Goal: Communication & Community: Answer question/provide support

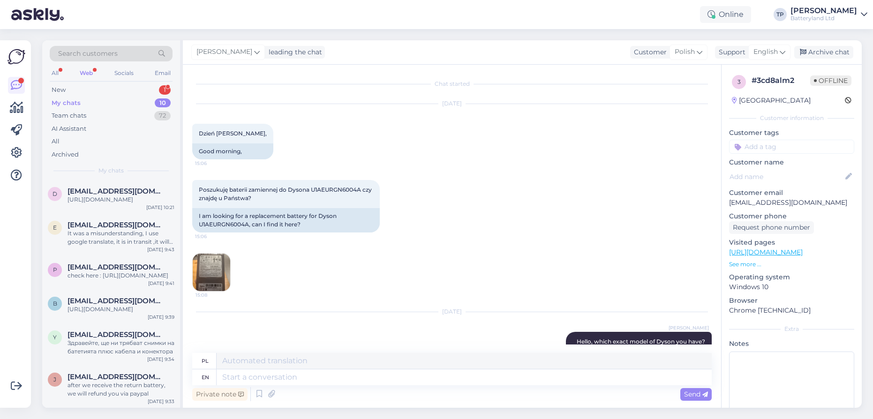
click at [149, 86] on div "New 1" at bounding box center [111, 89] width 123 height 13
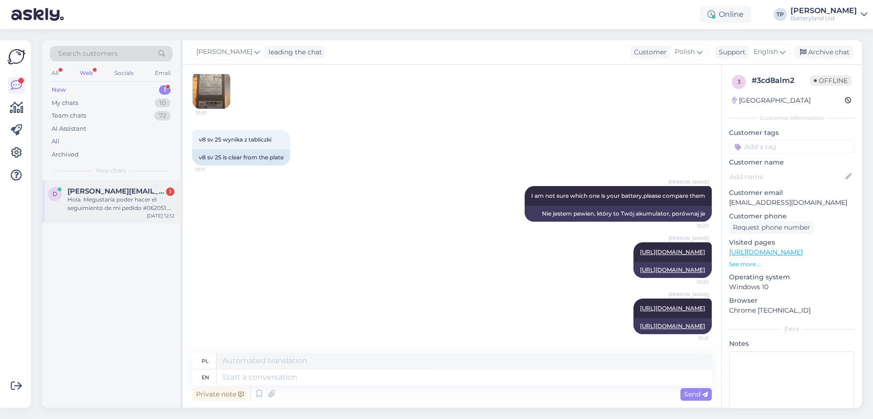
click at [118, 195] on div "[PERSON_NAME][EMAIL_ADDRESS][PERSON_NAME][PERSON_NAME][DOMAIN_NAME] 1 Hola. Meg…" at bounding box center [121, 199] width 107 height 25
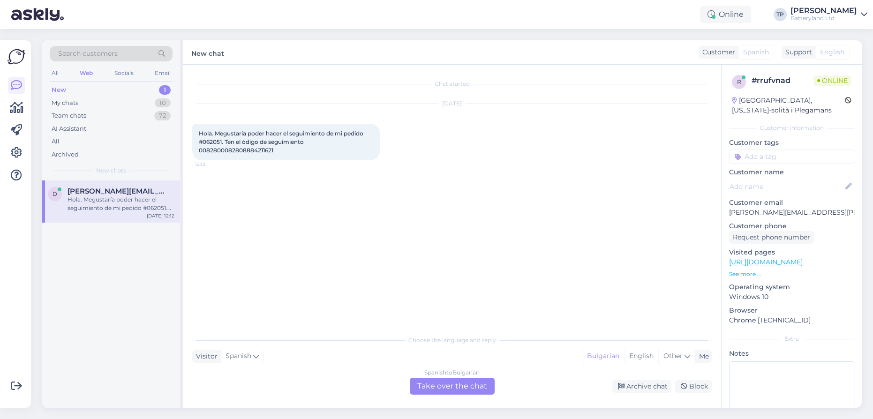
click at [447, 390] on div "Spanish to Bulgarian Take over the chat" at bounding box center [452, 386] width 85 height 17
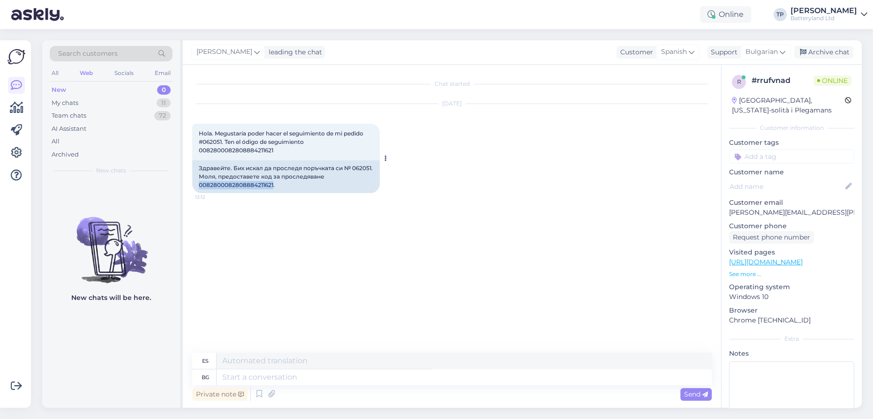
drag, startPoint x: 198, startPoint y: 184, endPoint x: 273, endPoint y: 186, distance: 74.1
click at [273, 186] on div "Здравейте. Бих искал да проследя поръчката си № 062051. Моля, предоставете код …" at bounding box center [286, 176] width 188 height 33
drag, startPoint x: 204, startPoint y: 176, endPoint x: 218, endPoint y: 177, distance: 14.6
click at [218, 177] on div "Здравейте. Бих искал да проследя поръчката си № 062051. Моля, предоставете код …" at bounding box center [286, 176] width 188 height 33
copy div "62051"
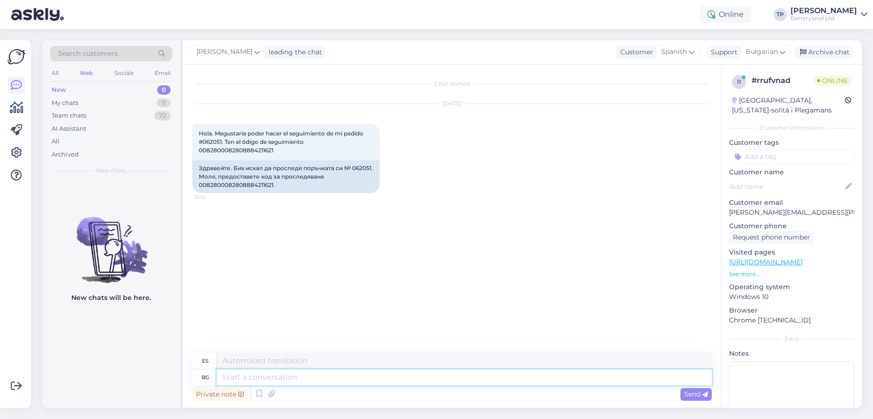
click at [258, 381] on textarea at bounding box center [464, 378] width 495 height 16
click at [781, 53] on icon at bounding box center [783, 52] width 6 height 10
click at [272, 379] on textarea at bounding box center [464, 378] width 495 height 16
type textarea "Hello,"
type textarea "Hola,"
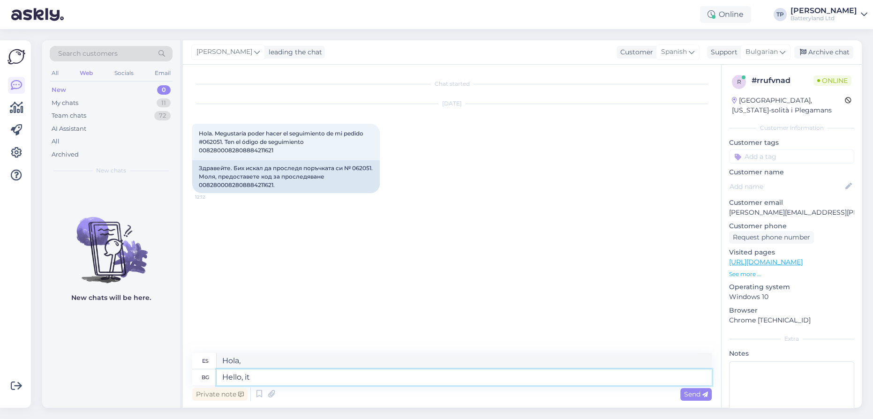
type textarea "Hello, it"
type textarea "Hola, es"
type textarea "Hello, it says"
type textarea "Hola dice"
type textarea "Hello, it says that"
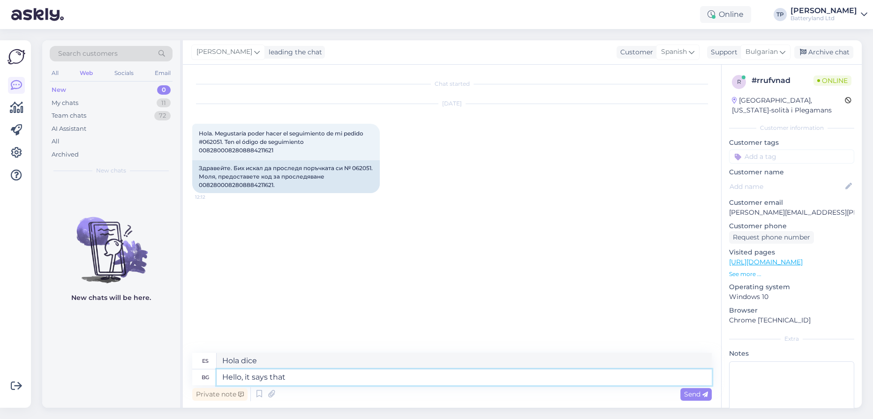
type textarea "Hola dice que"
type textarea "Hello, it says that it"
type textarea "[PERSON_NAME] dice que si"
type textarea "Hello, it says that it is in tr"
type textarea "[PERSON_NAME] dice que esta en"
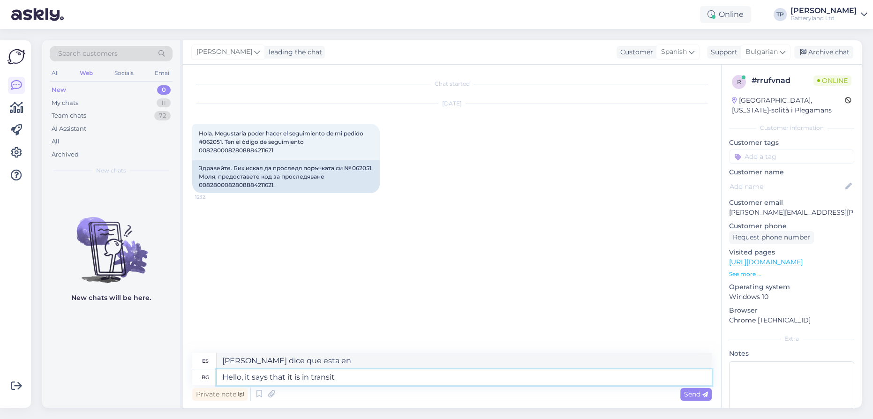
type textarea "Hello, it says that it is in transit,"
type textarea "[PERSON_NAME] dice que esta en [PERSON_NAME]"
type textarea "Hello, it says that it is in transit, w"
type textarea "[PERSON_NAME] dice que esta en [PERSON_NAME],"
type textarea "Hello, it says that it is in transit, we doi"
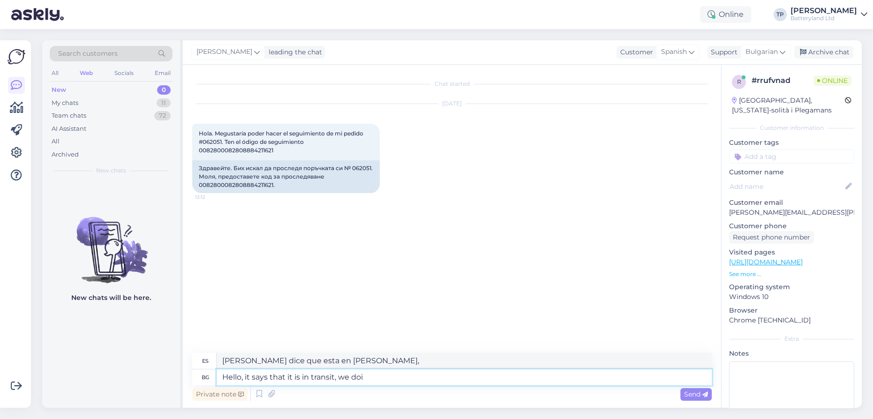
type textarea "[PERSON_NAME] dice que esta en [PERSON_NAME], nosotros"
type textarea "Hello, it says that it is in transit, we do"
type textarea "[PERSON_NAME] dice que esta en [PERSON_NAME], lo hacemos"
type textarea "Hello, it says that it is in transit, we don't"
type textarea "[PERSON_NAME] dice que esta en [PERSON_NAME] no tenemos"
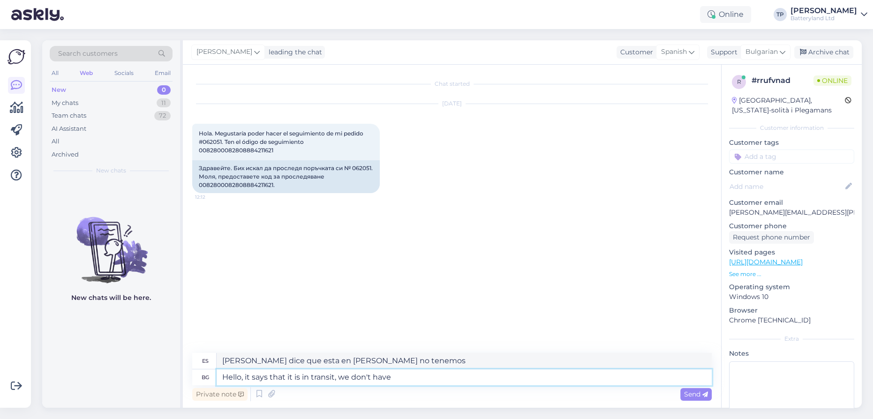
type textarea "Hello, it says that it is in transit, we don't have a"
type textarea "[PERSON_NAME] dice que esta en [PERSON_NAME] no lo tenemos"
type textarea "Hello, it says that it is in transit, we don't have anymore"
type textarea "[PERSON_NAME] dice que esta en [PERSON_NAME] ya no tenemos"
type textarea "Hello, it says that it is in transit, we don't have anymore detail"
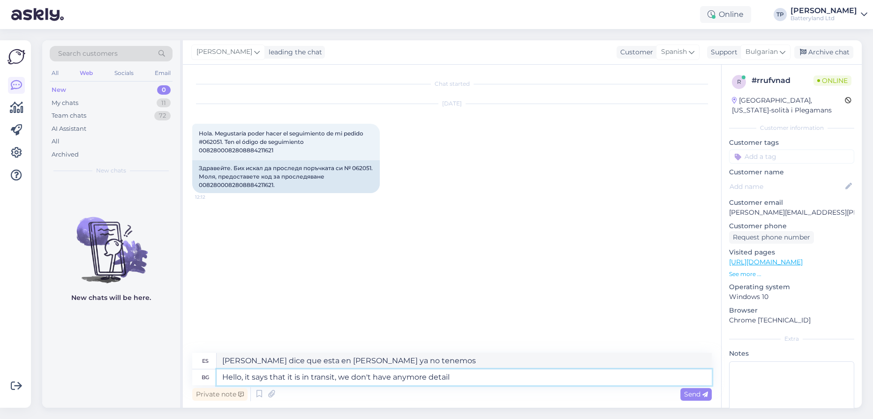
type textarea "Hola, dice que esta en [PERSON_NAME], no tenemos mas detalles"
type textarea "Hello, it says that it is in transit, we don't have anymore detail info f"
type textarea "Hola, dice que esta en [PERSON_NAME], no tenemos mas información detallada"
type textarea "Hello, it says that it is in transit, we don't have anymore detail info for th"
type textarea "Hola, dice que está en [PERSON_NAME], no tenemos información más detallada al r…"
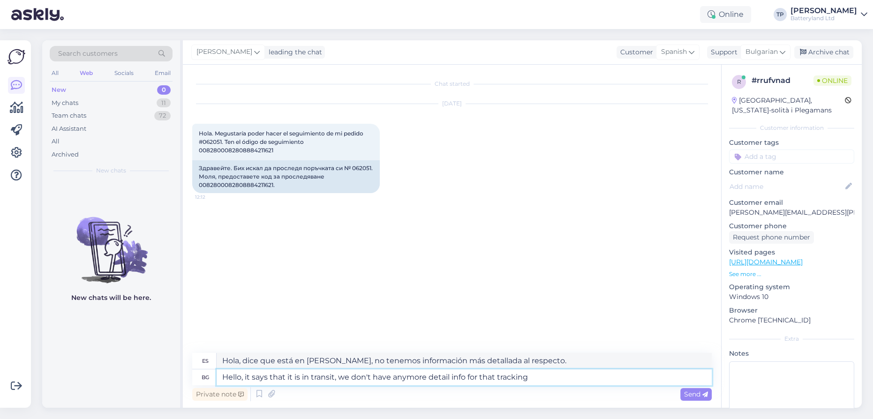
type textarea "Hello, it says that it is in transit, we don't have anymore detail info for tha…"
type textarea "Hola, dice que está en [PERSON_NAME], no tenemos información más detallada para…"
type textarea "Hello, it says that it is in transit, we don't have anymore detail info for tha…"
type textarea "Hola, dice que está en [PERSON_NAME], no tenemos información más detallada de e…"
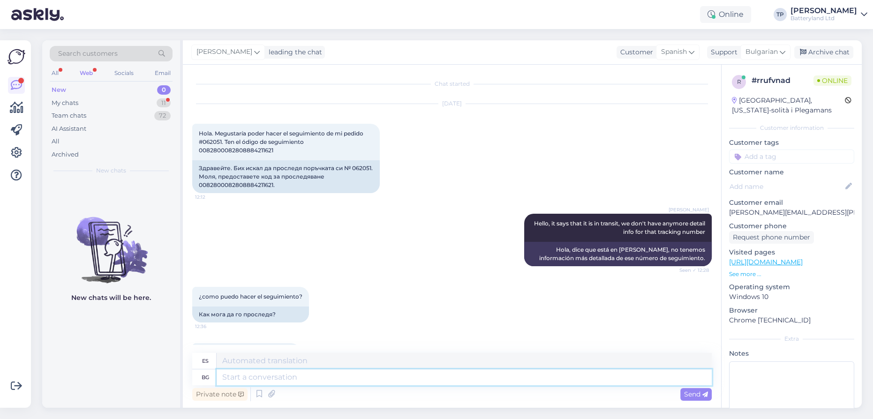
scroll to position [44, 0]
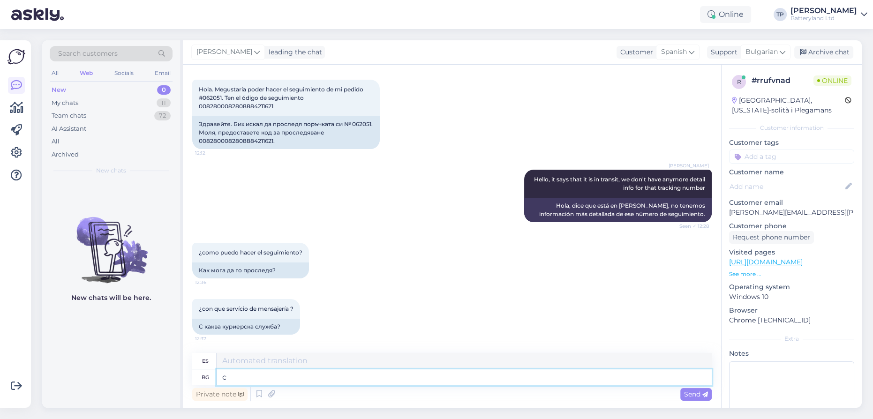
type textarea "с"
type textarea "con"
type textarea "с която"
type textarea "con quién"
type textarea "с която си [PERSON_NAME]"
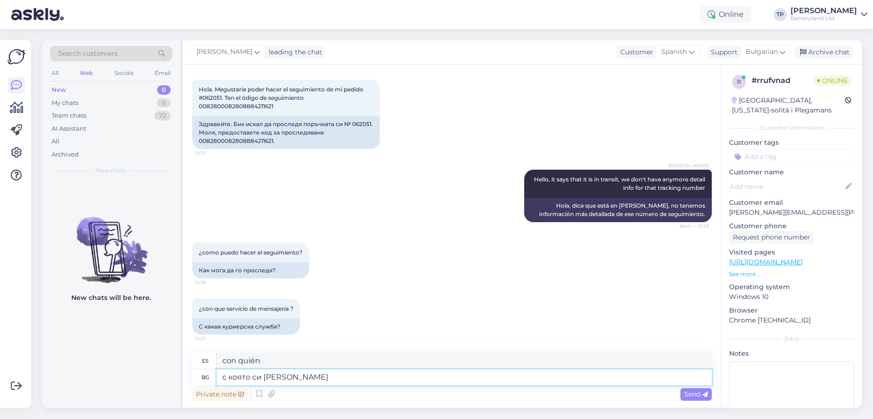
type textarea "con quien estas"
type textarea "с която си изберете"
type textarea "con el que tu elijas"
type textarea "с която си изберете,"
type textarea "con el que elijas,"
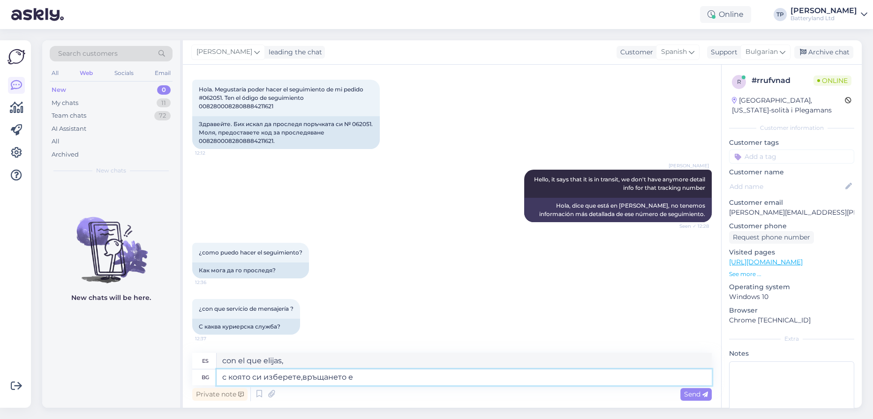
type textarea "с която си изберете,връщането е"
type textarea "con la que elijas, la devolución"
type textarea "с която си изберете,връщането е з"
type textarea "con la que elijas la devolución es"
type textarea "с която си изберете,връщането е за в"
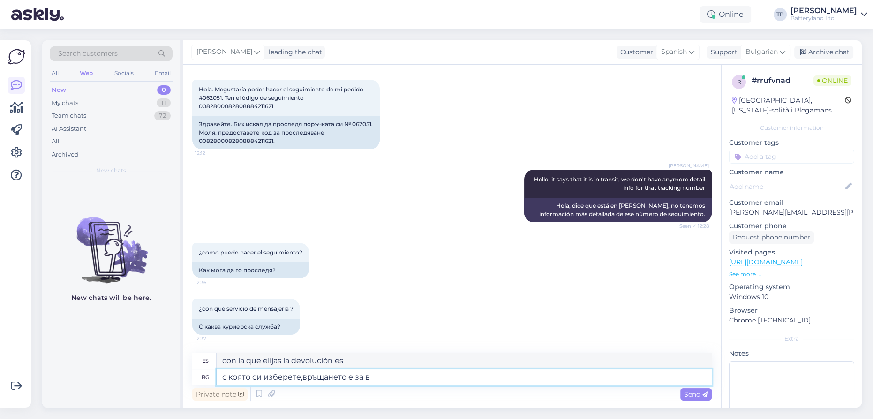
type textarea "con la que elijas la devolución es por"
type textarea "с която си изберете,връщането е за ваша сме"
type textarea "Con lo que elijas, la devolución es tuya"
type textarea "с която си изберете,връщането е за ваша сметка,"
type textarea "con la que elijas la devolución corre por tu cuenta,"
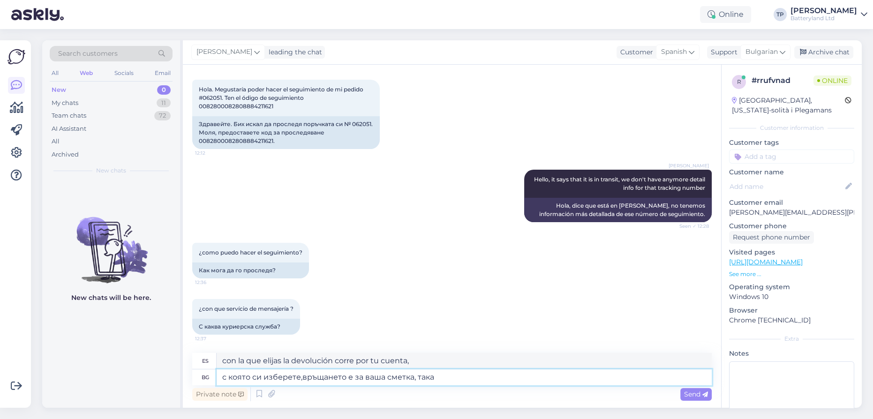
type textarea "с която си изберете,връщането е за ваша сметка, така"
type textarea "con la que elijas la devolución corre por tu cuenta así que"
type textarea "с която си изберете,връщането е за ваша сметка, така че вие"
type textarea "con la que elijas la devolución corre por tu cuenta, así que"
type textarea "с която си изберете,връщането е за ваша сметка, така че вие си и"
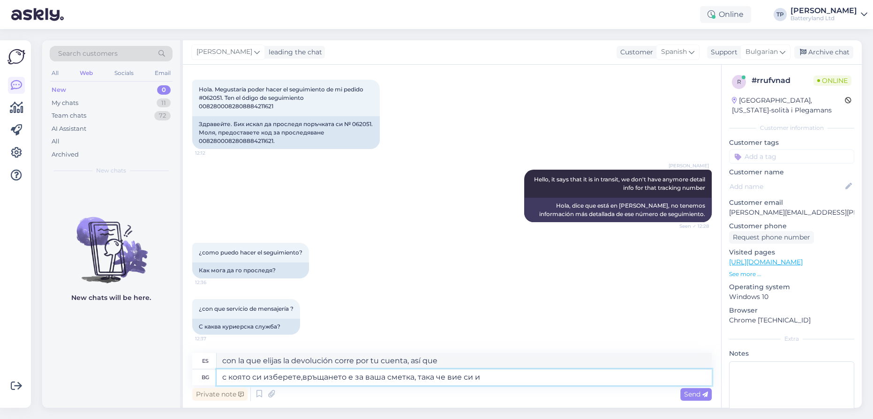
type textarea "con la que elijas la devolución corre por tu cuenta, así que estás"
type textarea "с която си изберете,връщането е за ваша сметка, така че вие си избирате к"
type textarea "con la que elijas la devolución corre por tu cuenta así [PERSON_NAME]"
type textarea "с която си изберете,връщането е за ваша сметка, така че вие си избирате куриерс…"
type textarea "con la que elijas la devolución corre por tu cuenta, así que tú eliges el mensa…"
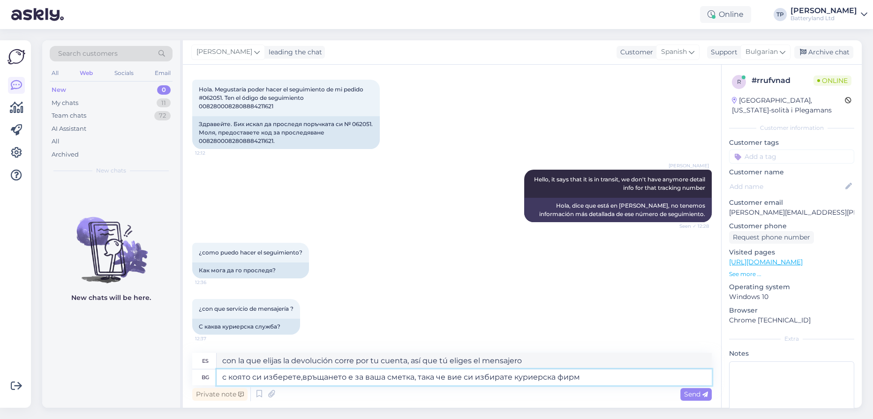
type textarea "с която си изберете,връщането е за ваша сметка, така че вие си избирате куриерс…"
type textarea "con la que elijas la devolución corre por tu cuenta, así que tú eliges la empre…"
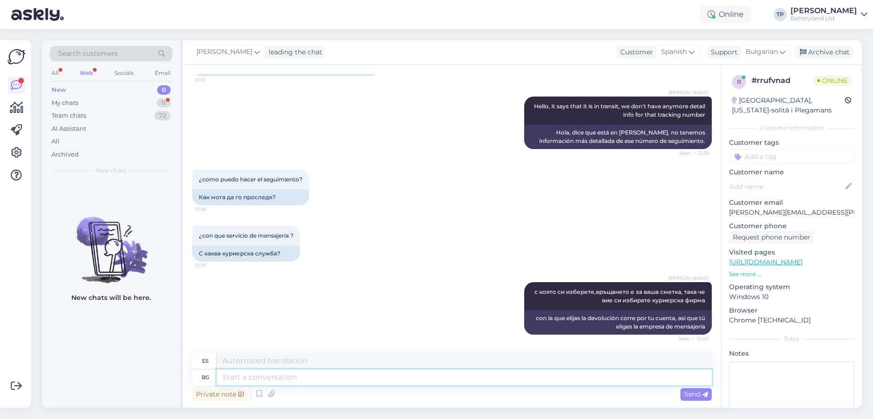
scroll to position [174, 0]
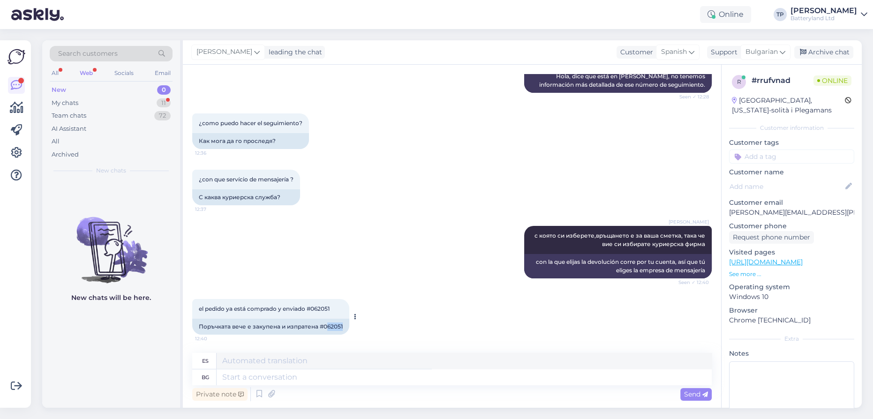
drag, startPoint x: 328, startPoint y: 326, endPoint x: 344, endPoint y: 326, distance: 16.0
click at [344, 326] on div "Поръчката вече е закупена и изпратена #062051" at bounding box center [270, 327] width 157 height 16
copy div "62051"
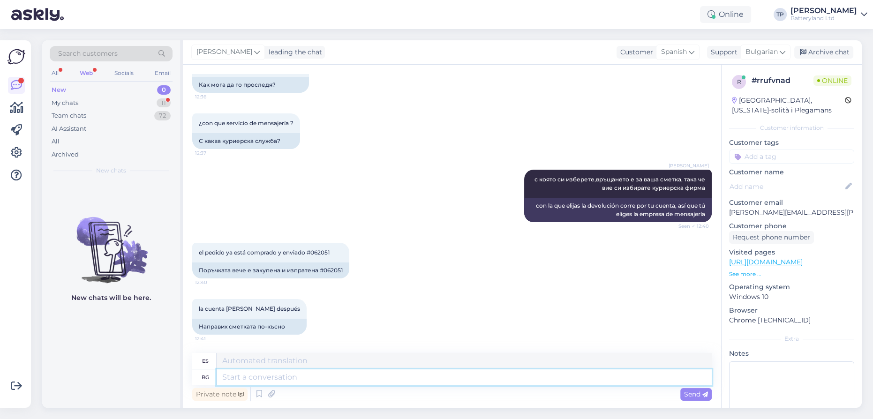
click at [281, 375] on textarea at bounding box center [464, 378] width 495 height 16
type textarea "Може"
type textarea "Poder"
type textarea "Може да ползвате с"
type textarea "Puedes utilizar"
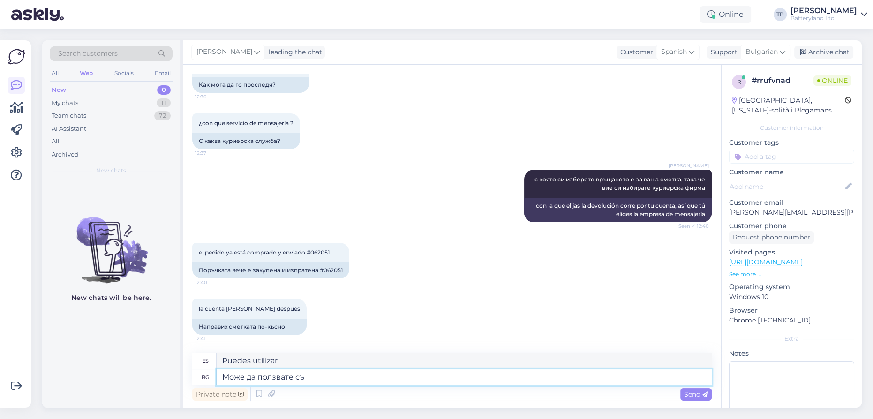
type textarea "Може да ползвате същ"
type textarea "Puedes usar el mismo"
type textarea "Може да ползвате същата куриеск"
type textarea "Puedes utilizar el mismo mensajero"
type textarea "Може да ползвате същата куриеска фирм"
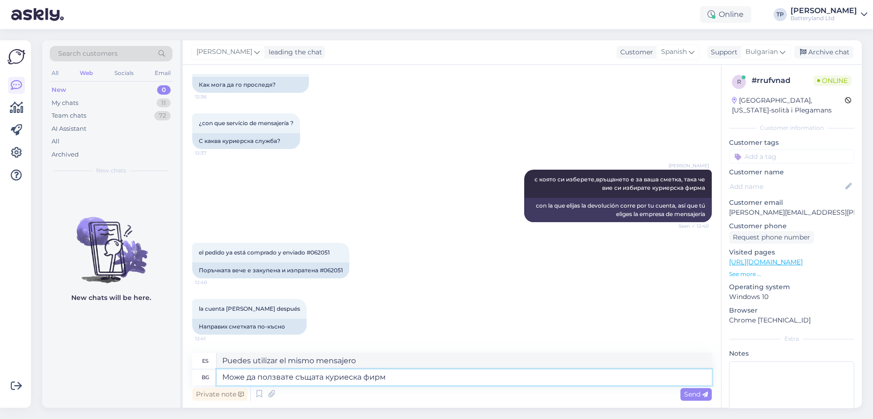
type textarea "Puedes utilizar la misma empresa de mensajería."
type textarea "Може да ползвате същата куриеска фирма с к"
type textarea "Puedes utilizar la misma empresa de mensajería con"
type textarea "Може да ползвате същата куриеска фирма с която"
type textarea "Puede utilizar la misma empresa de mensajería que"
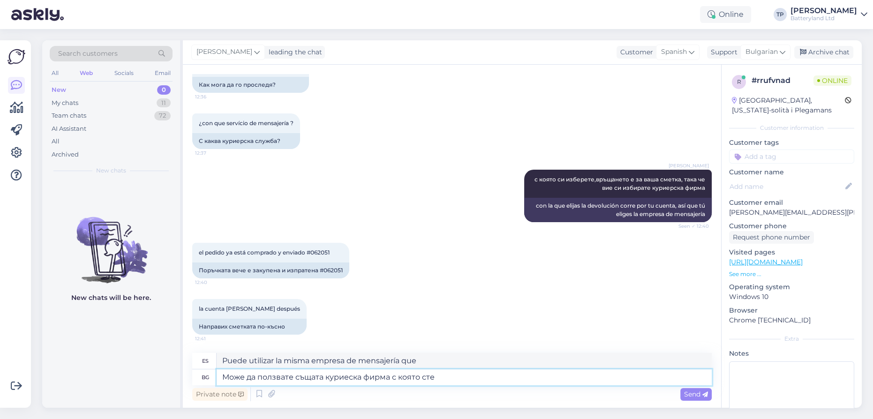
type textarea "Може да ползвате същата куриеска фирма с която сте"
type textarea "Puede utilizar la misma empresa de mensajería con la que trabaja."
type textarea "Може да ползвате същата куриеска фирма с която сте получили пра"
type textarea "Puedes utilizar la misma empresa de mensajería con la que lo recibiste."
type textarea "Може да ползвате същата куриеска фирма с която сте получили праткатащ"
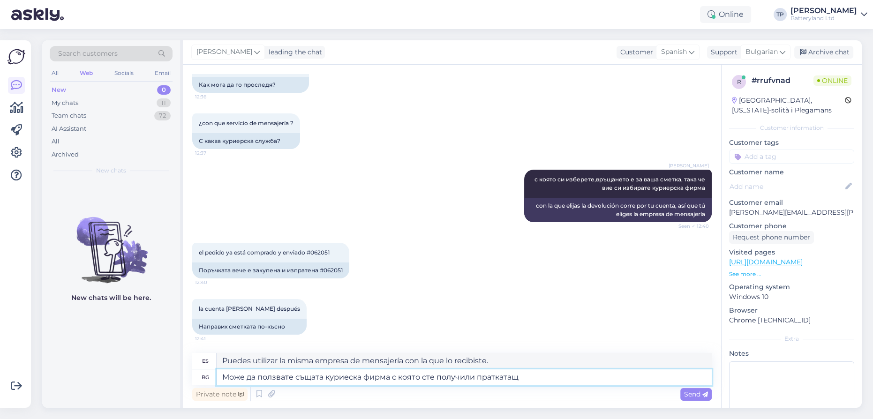
type textarea "Puedes utilizar la misma empresa de mensajería con la que recibiste el envío."
type textarea "Може да ползвате същата куриеска фирма с която сте получили пратката"
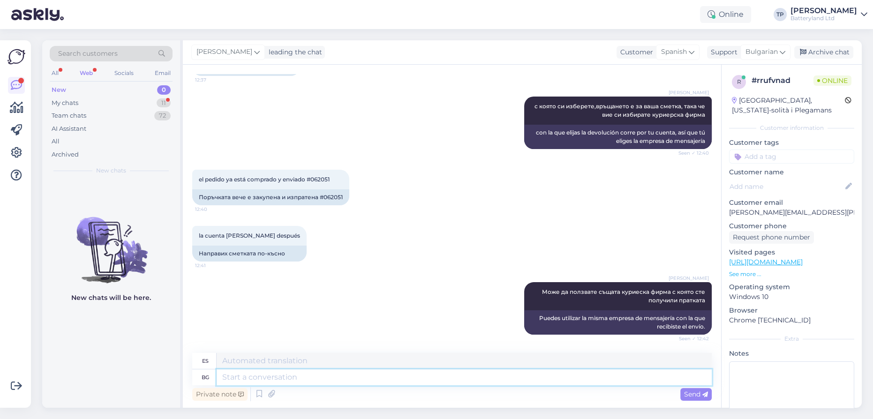
scroll to position [376, 0]
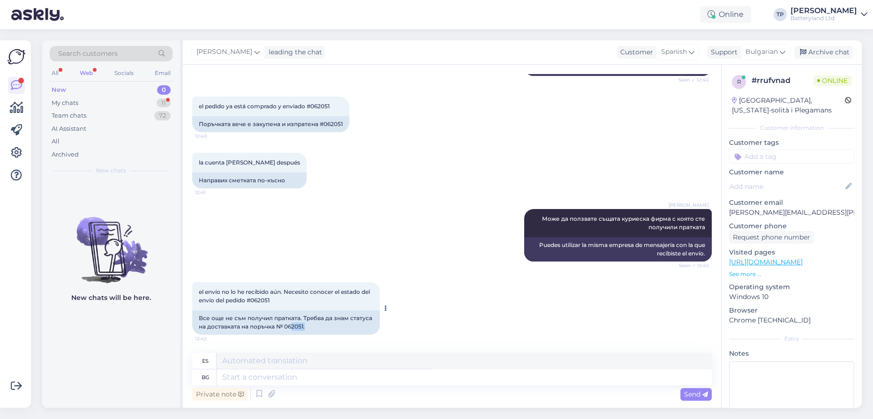
drag, startPoint x: 290, startPoint y: 326, endPoint x: 312, endPoint y: 330, distance: 21.8
click at [312, 330] on div "Все още не съм получил пратката. Трябва да знам статуса на доставката на поръчк…" at bounding box center [286, 323] width 188 height 24
copy div "2051."
drag, startPoint x: 288, startPoint y: 324, endPoint x: 304, endPoint y: 327, distance: 16.7
click at [304, 327] on div "Все още не съм получил пратката. Трябва да знам статуса на доставката на поръчк…" at bounding box center [286, 323] width 188 height 24
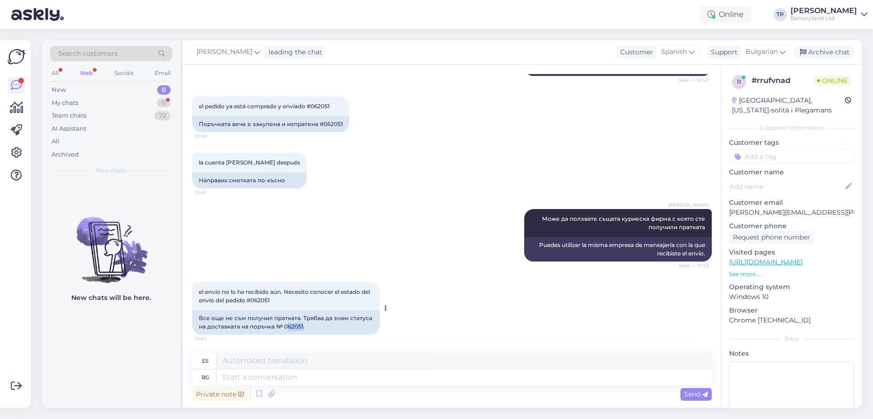
copy div "62051"
click at [291, 376] on textarea at bounding box center [464, 378] width 495 height 16
click at [774, 53] on span "Bulgarian" at bounding box center [762, 52] width 32 height 10
click at [728, 96] on link "English" at bounding box center [748, 93] width 103 height 15
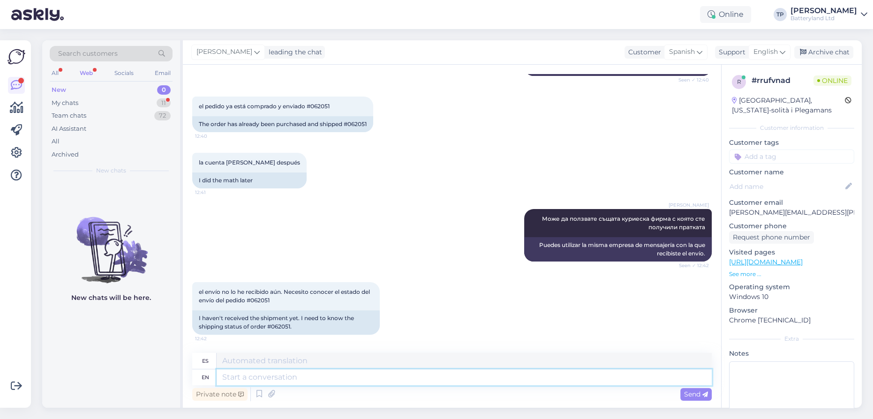
click at [281, 373] on textarea at bounding box center [464, 378] width 495 height 16
type textarea "ит"
type textarea "esto"
type textarea "ит ис"
type textarea "es es"
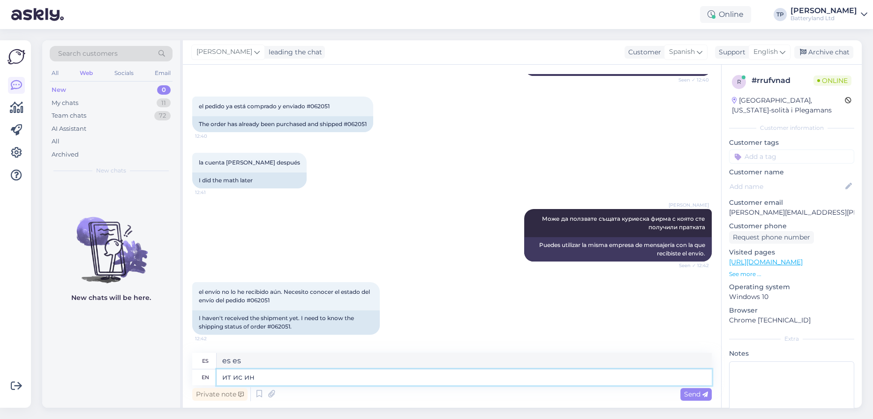
type textarea "ит ис ин т"
type textarea "es es en"
type textarea "ит ис ин трансит"
type textarea "Es una transmisión"
type textarea "ит"
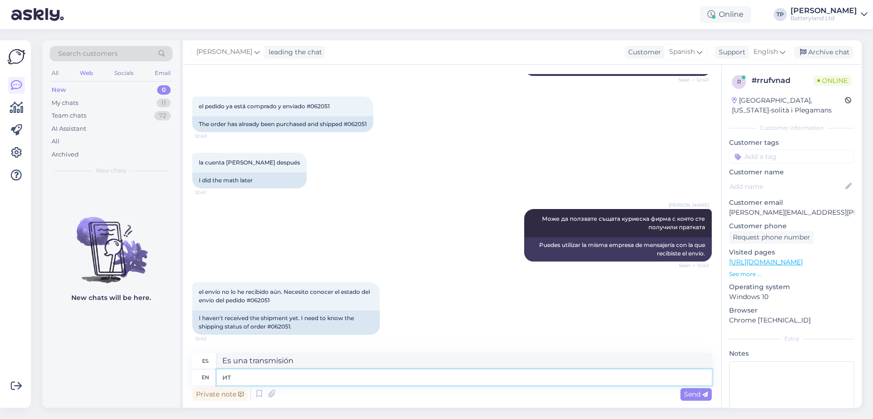
type textarea "es es en"
type textarea "и"
type textarea "es es"
type textarea "esto"
type textarea "it"
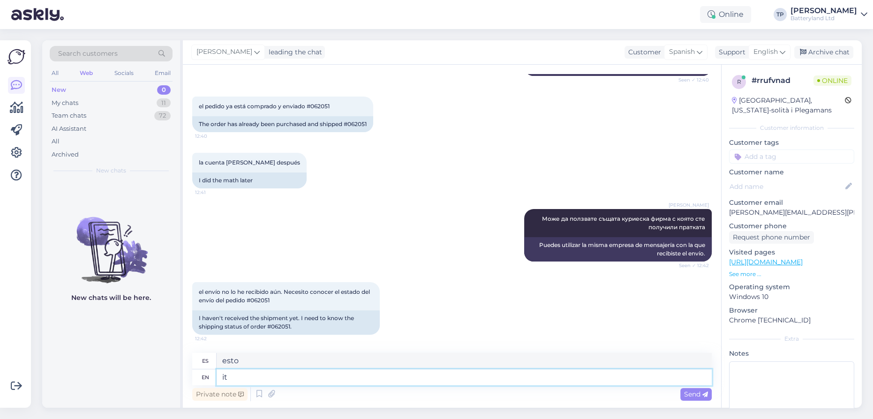
type textarea "él"
type textarea "it is"
type textarea "es"
type textarea "it is in"
type textarea "Esta en"
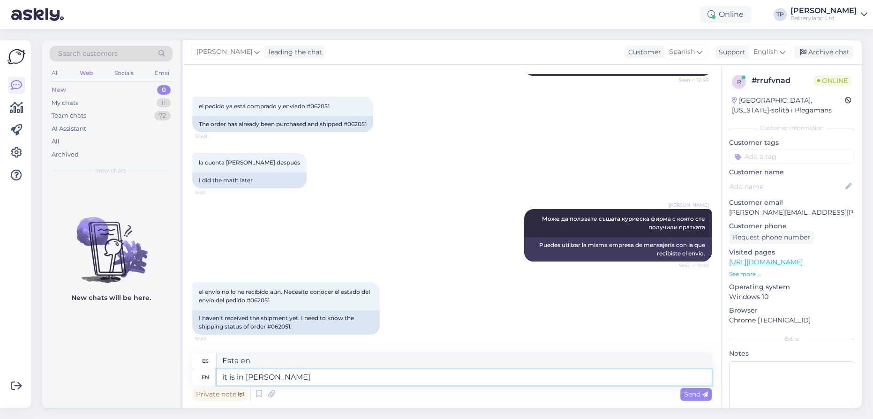
type textarea "it is in trans"
type textarea "Está en [PERSON_NAME]"
type textarea "it is in transut,"
type textarea "está en [PERSON_NAME],"
type textarea "it is in transit, no"
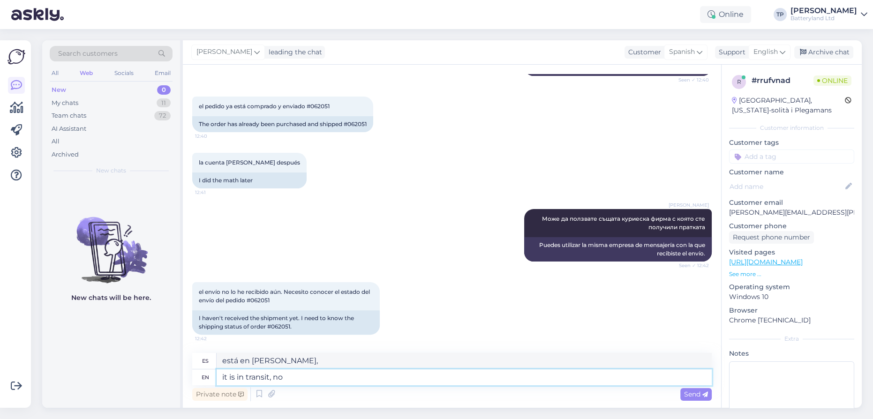
type textarea "esta en [PERSON_NAME], no"
type textarea "it is in transit, no further"
type textarea "Está en [PERSON_NAME], no más."
type textarea "it is in transit, no further informaton"
type textarea "Esta en [PERSON_NAME], no hay mas informacion"
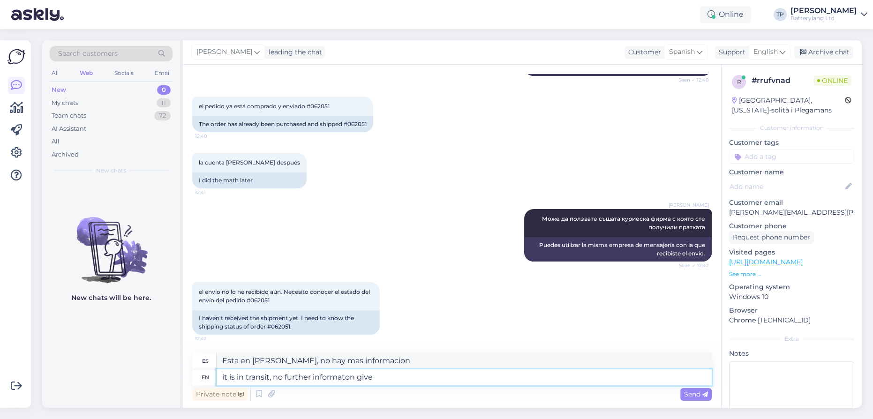
type textarea "it is in transit, no further informaton given"
type textarea "Está en [PERSON_NAME], no se proporciona más información."
click at [345, 376] on textarea "it is in transit, no further informaton given" at bounding box center [464, 378] width 495 height 16
type textarea "it is in transit, no further information given"
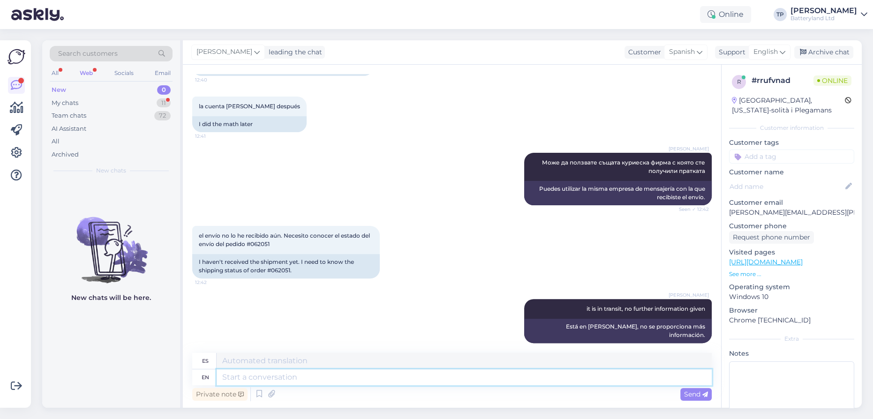
scroll to position [480, 0]
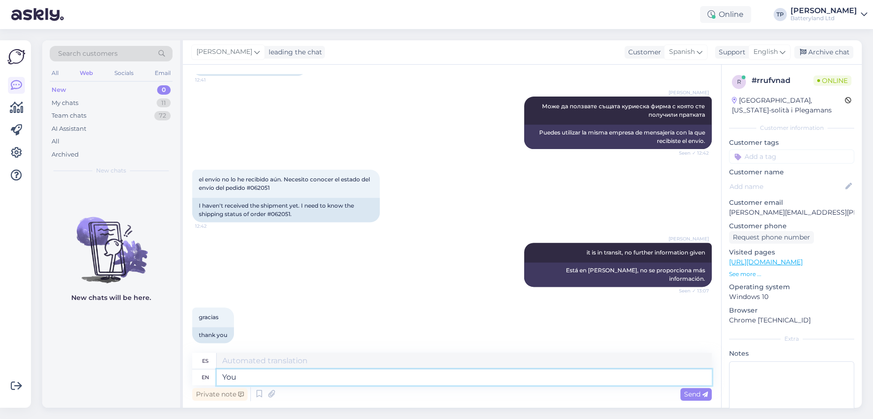
type textarea "You"
type textarea "Tú"
type textarea "You are"
type textarea "Eres"
type textarea "You are welcomw"
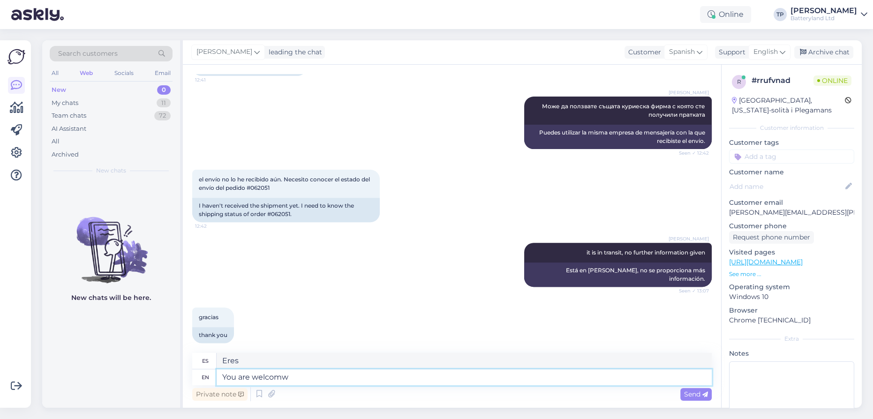
type textarea "De nada"
type textarea "You are welcome!"
type textarea "¡De nada!"
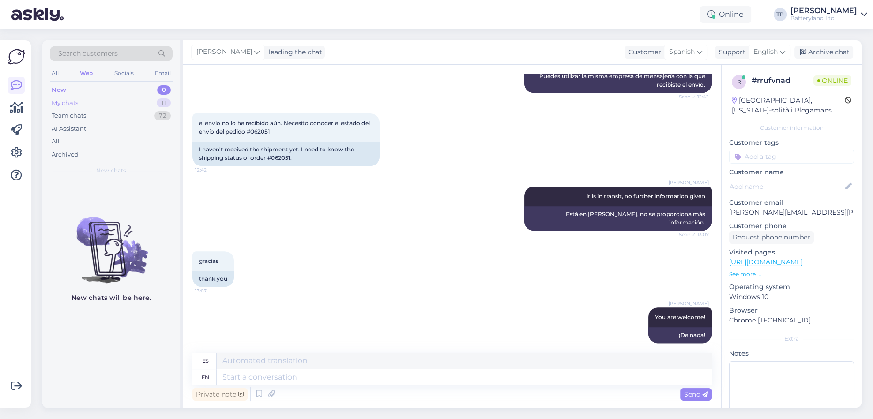
click at [147, 97] on div "My chats 11" at bounding box center [111, 103] width 123 height 13
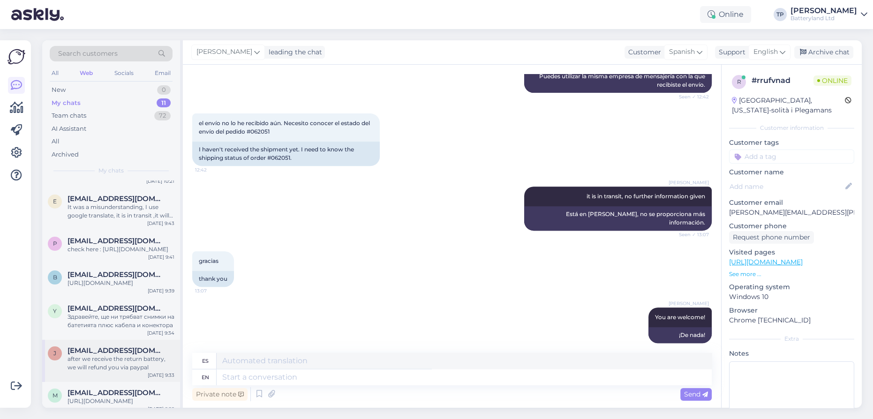
scroll to position [113, 0]
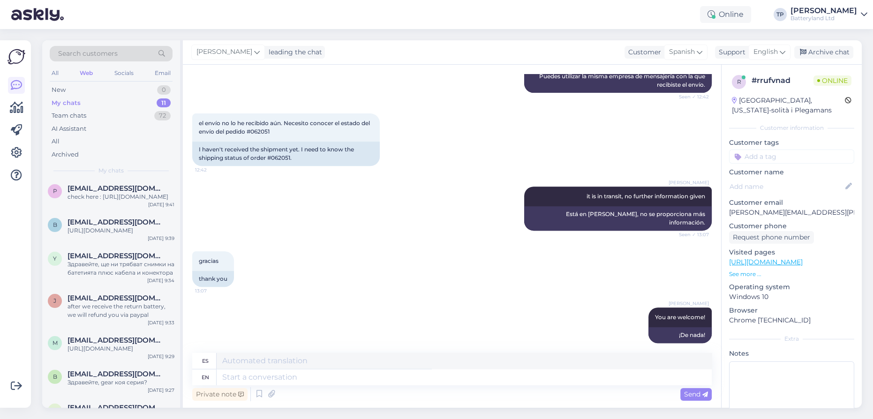
drag, startPoint x: 99, startPoint y: 385, endPoint x: 100, endPoint y: 393, distance: 8.1
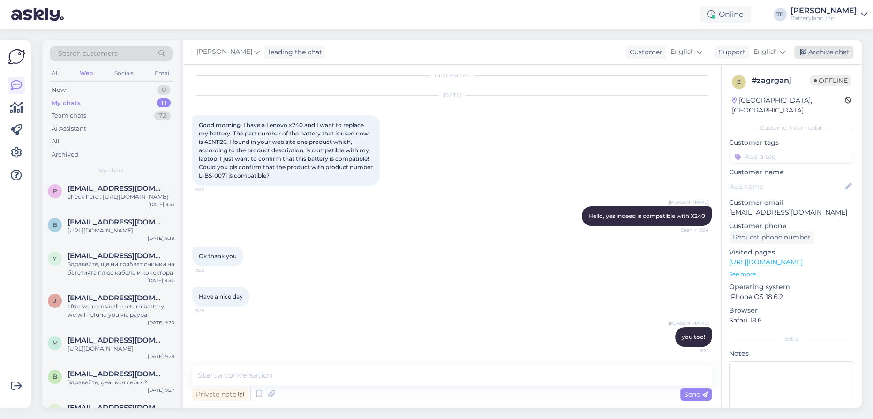
click at [820, 52] on div "Archive chat" at bounding box center [824, 52] width 59 height 13
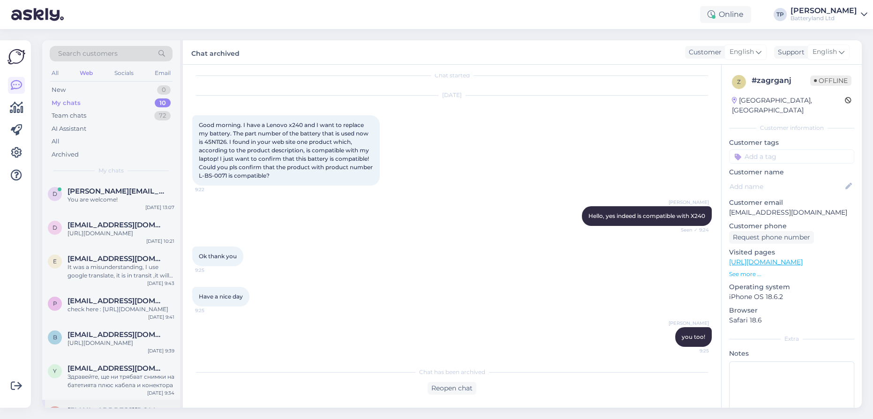
click at [120, 407] on div "[EMAIL_ADDRESS][DOMAIN_NAME] after we receive the return battery, we will refun…" at bounding box center [121, 419] width 107 height 25
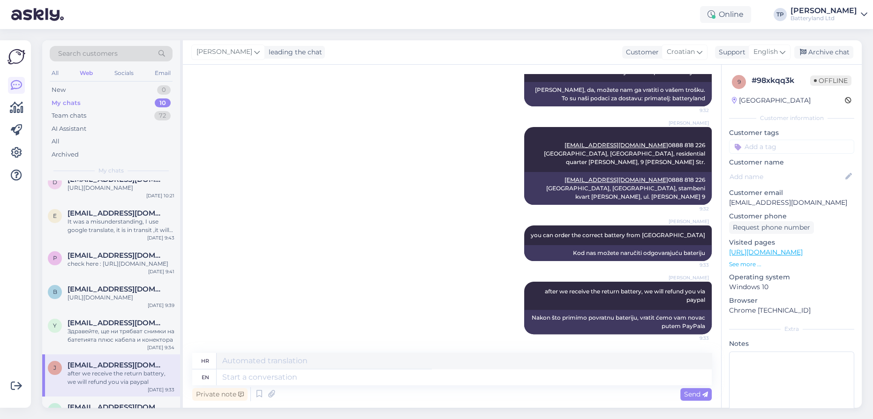
scroll to position [82, 0]
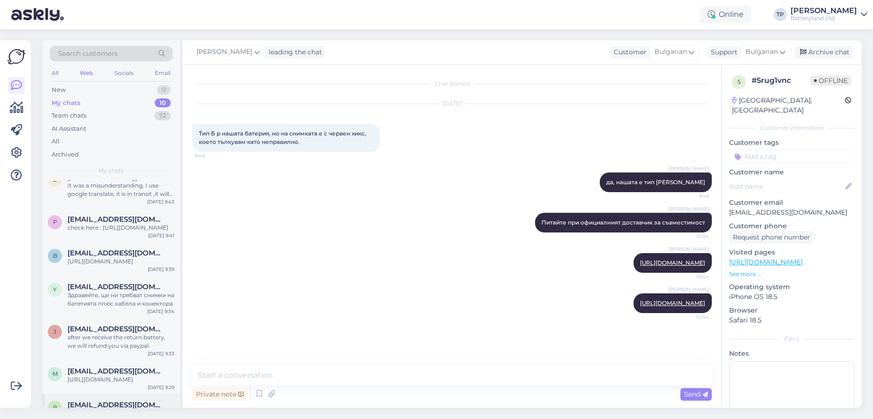
click at [107, 401] on span "[EMAIL_ADDRESS][DOMAIN_NAME]" at bounding box center [117, 405] width 98 height 8
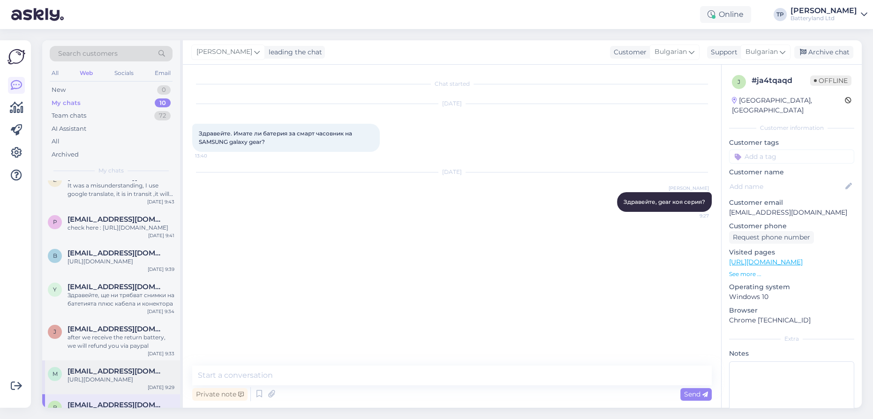
click at [74, 367] on span "[EMAIL_ADDRESS][DOMAIN_NAME]" at bounding box center [117, 371] width 98 height 8
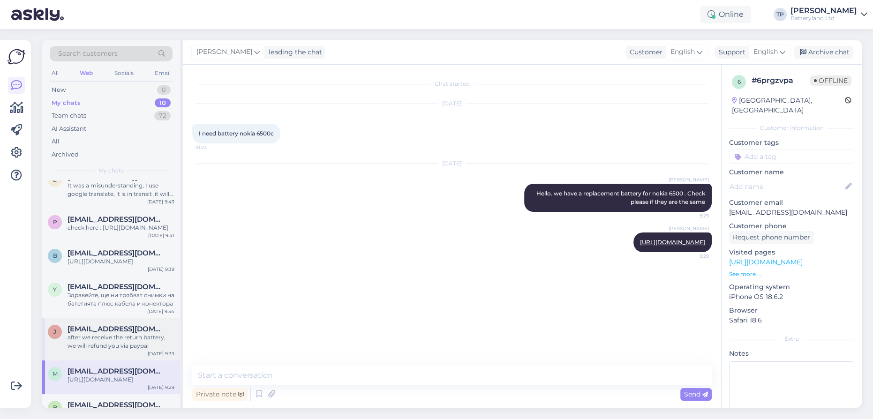
click at [98, 318] on div "[PERSON_NAME] [PERSON_NAME][EMAIL_ADDRESS][DOMAIN_NAME] after we receive the re…" at bounding box center [111, 339] width 138 height 42
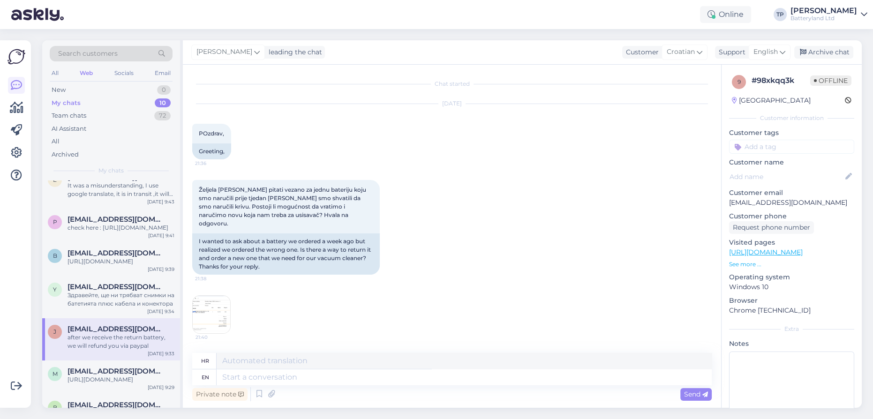
scroll to position [387, 0]
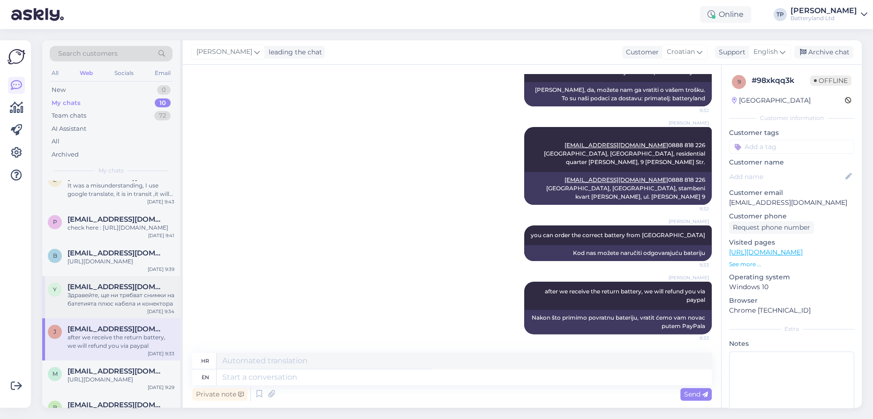
click at [117, 283] on span "[EMAIL_ADDRESS][DOMAIN_NAME]" at bounding box center [117, 287] width 98 height 8
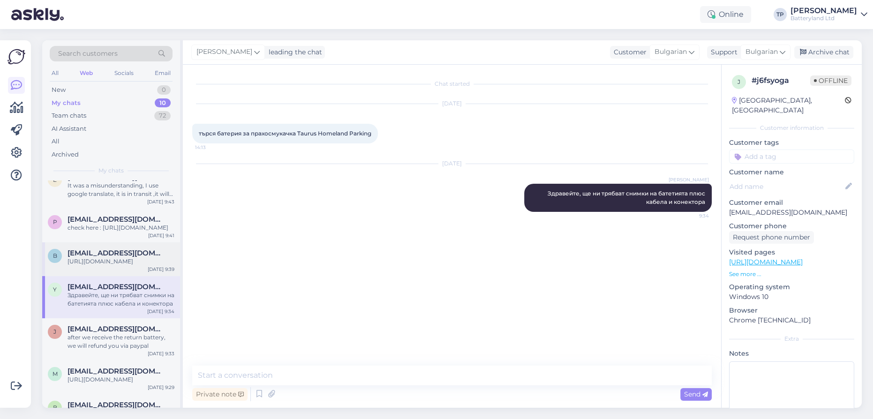
click at [128, 249] on span "[EMAIL_ADDRESS][DOMAIN_NAME]" at bounding box center [117, 253] width 98 height 8
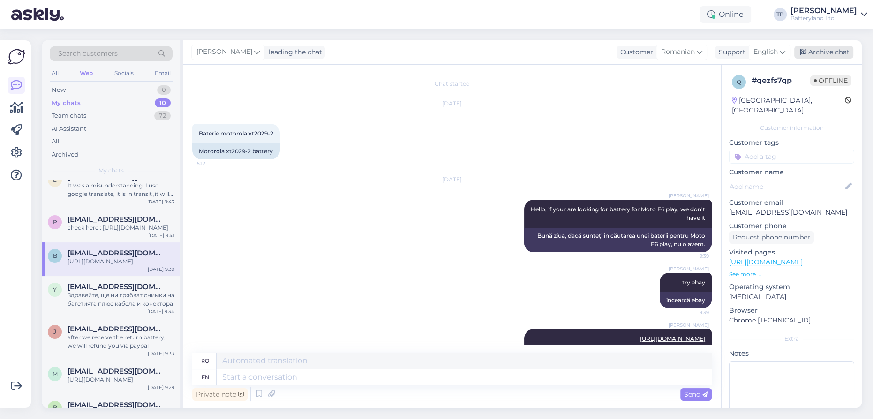
click at [822, 48] on div "Archive chat" at bounding box center [824, 52] width 59 height 13
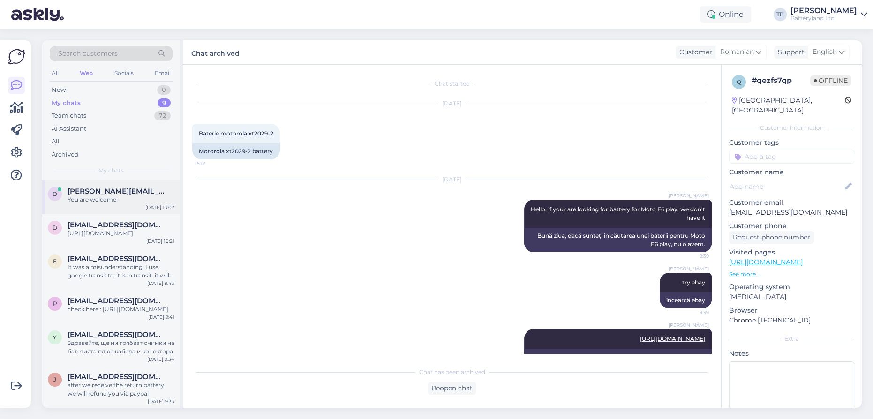
click at [114, 189] on span "[PERSON_NAME][EMAIL_ADDRESS][PERSON_NAME][PERSON_NAME][DOMAIN_NAME]" at bounding box center [117, 191] width 98 height 8
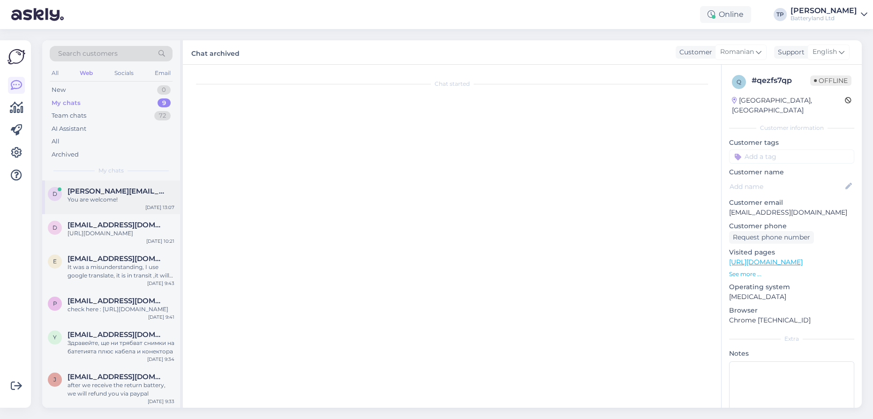
scroll to position [537, 0]
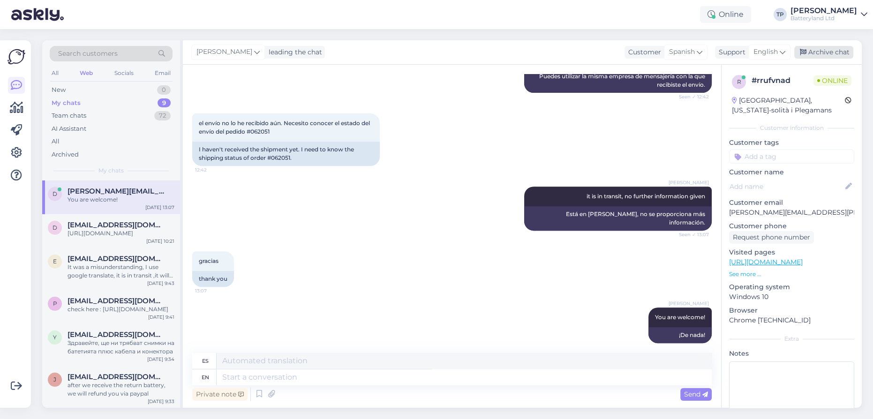
click at [825, 54] on div "Archive chat" at bounding box center [824, 52] width 59 height 13
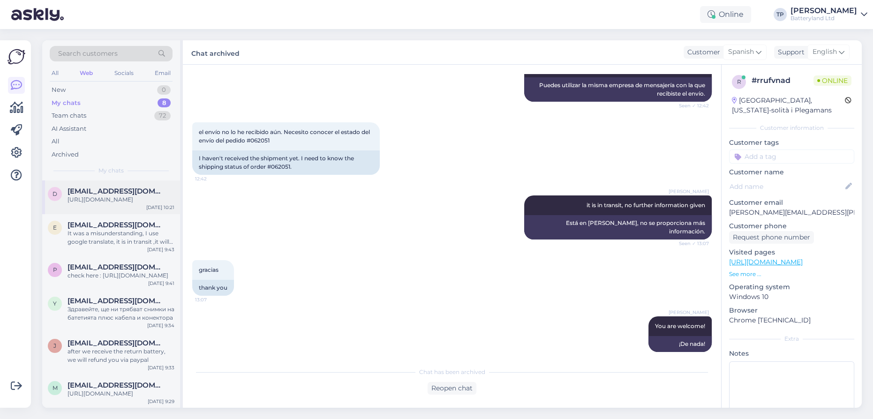
click at [85, 202] on div "d [EMAIL_ADDRESS][DOMAIN_NAME] [URL][DOMAIN_NAME] [DATE] 10:21" at bounding box center [111, 198] width 138 height 34
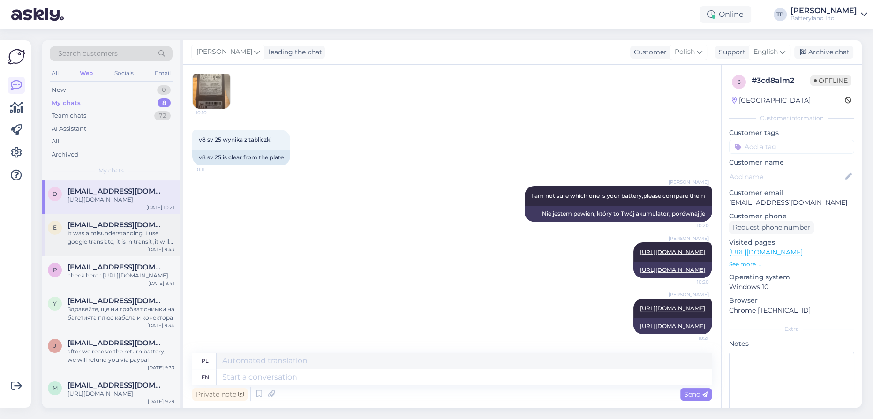
click at [85, 223] on span "[EMAIL_ADDRESS][DOMAIN_NAME]" at bounding box center [117, 225] width 98 height 8
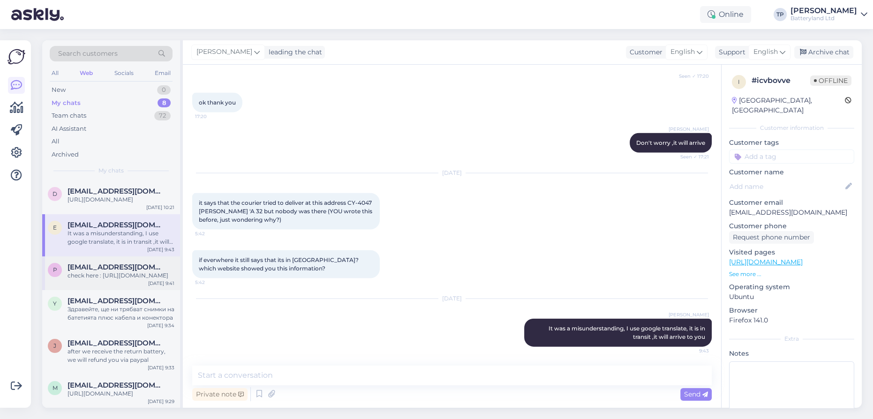
click at [138, 263] on span "[EMAIL_ADDRESS][DOMAIN_NAME]" at bounding box center [117, 267] width 98 height 8
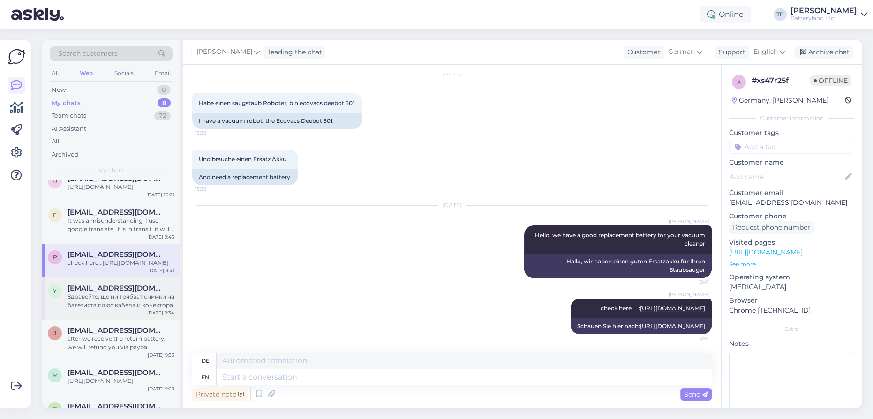
scroll to position [20, 0]
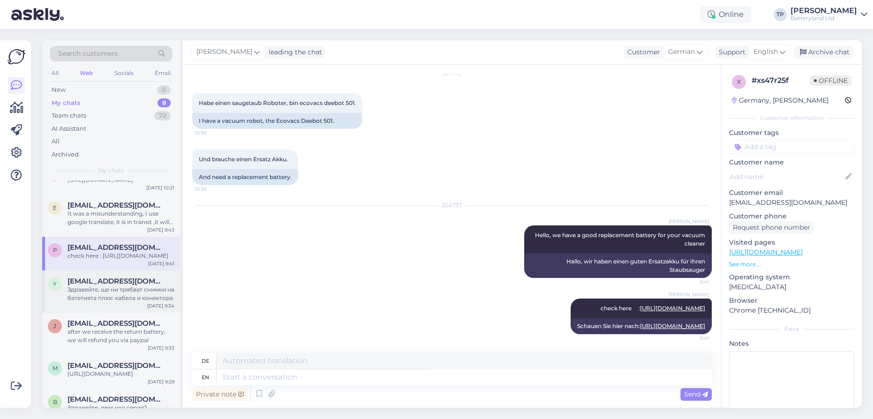
click at [110, 277] on span "[EMAIL_ADDRESS][DOMAIN_NAME]" at bounding box center [117, 281] width 98 height 8
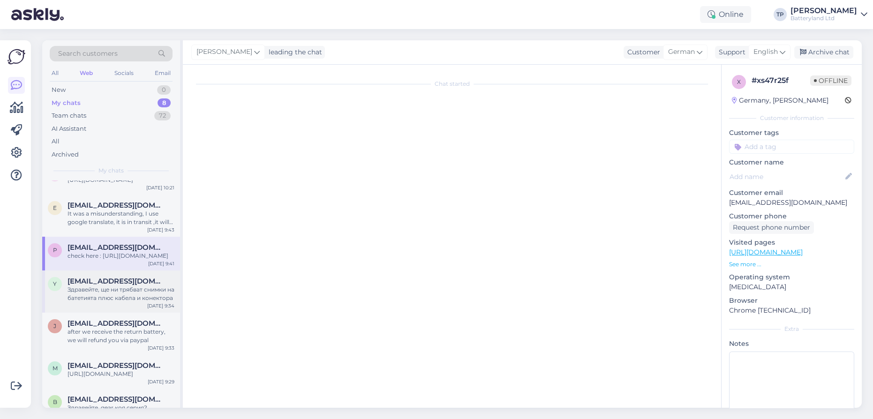
scroll to position [0, 0]
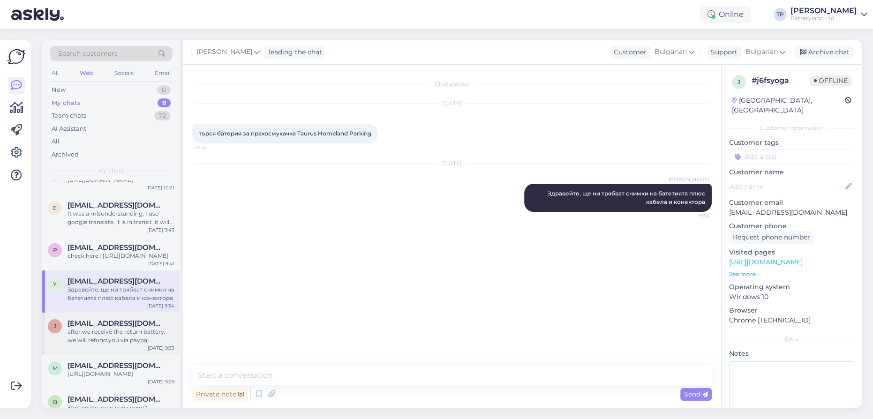
click at [76, 319] on span "[EMAIL_ADDRESS][DOMAIN_NAME]" at bounding box center [117, 323] width 98 height 8
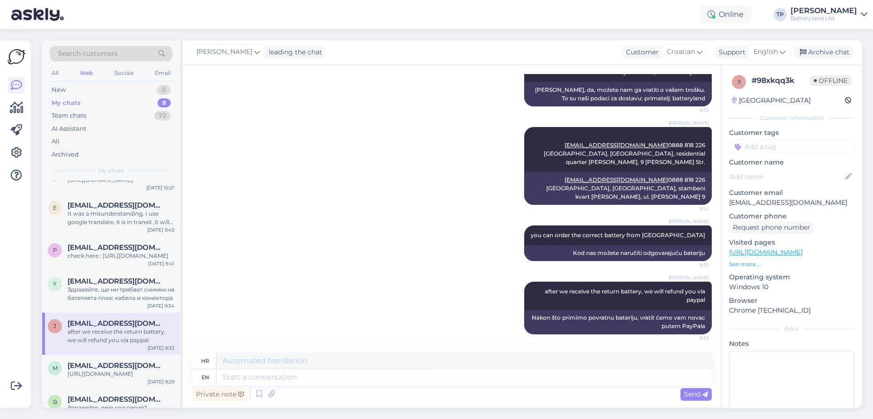
scroll to position [387, 0]
drag, startPoint x: 69, startPoint y: 333, endPoint x: 57, endPoint y: 335, distance: 12.0
click at [68, 362] on div "[EMAIL_ADDRESS][DOMAIN_NAME] [URL][DOMAIN_NAME]" at bounding box center [121, 370] width 107 height 17
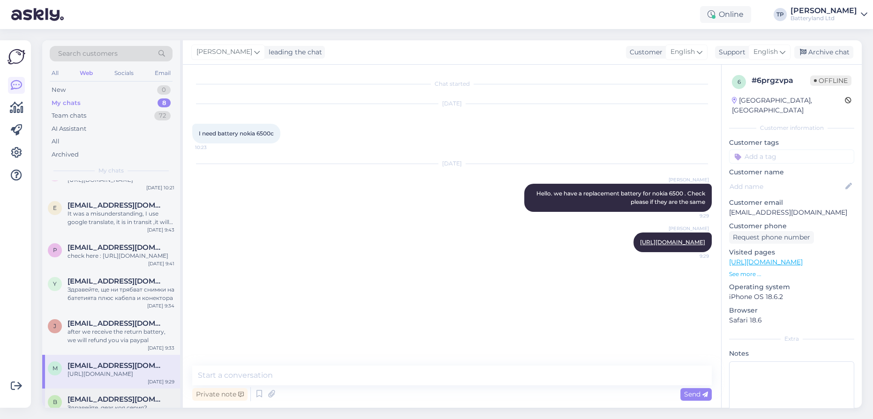
click at [95, 395] on span "[EMAIL_ADDRESS][DOMAIN_NAME]" at bounding box center [117, 399] width 98 height 8
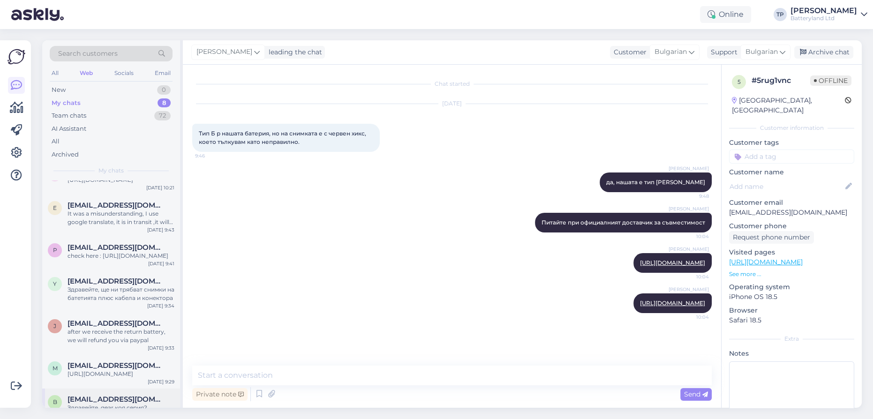
click at [80, 395] on div "[EMAIL_ADDRESS][DOMAIN_NAME] Здравейте, gear коя серия?" at bounding box center [121, 403] width 107 height 17
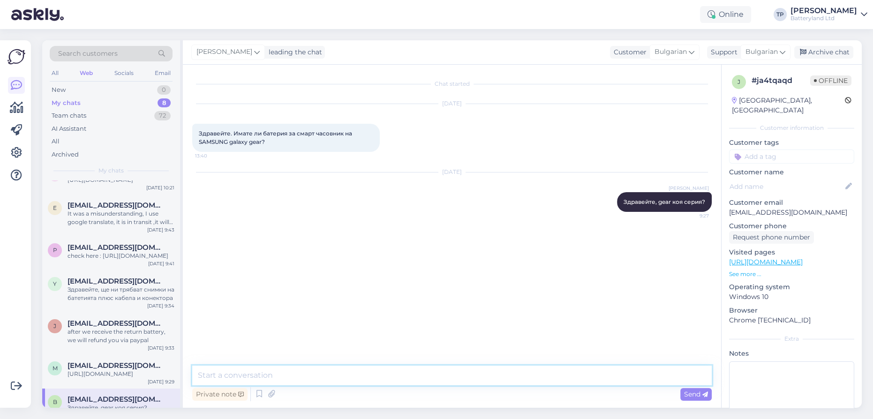
click at [234, 377] on textarea at bounding box center [452, 376] width 520 height 20
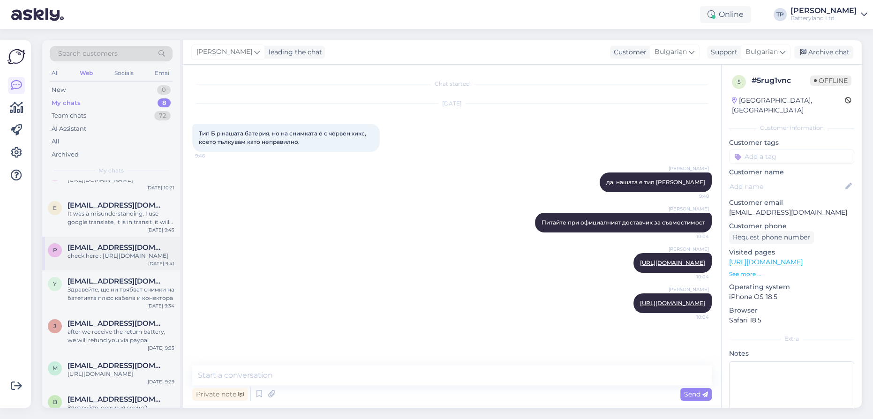
click at [150, 237] on div "p [EMAIL_ADDRESS][DOMAIN_NAME] check here : [URL][DOMAIN_NAME] [DATE] 9:41" at bounding box center [111, 254] width 138 height 34
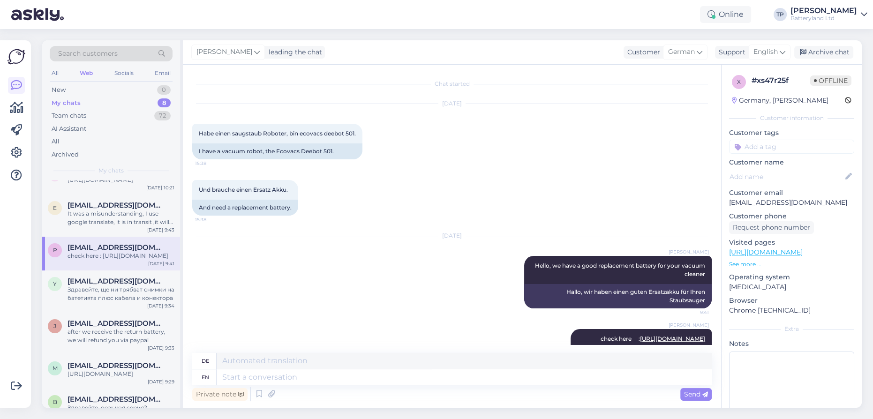
scroll to position [64, 0]
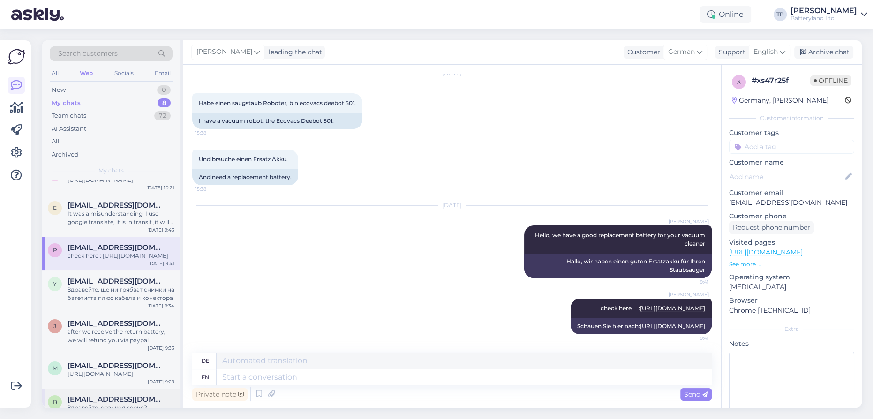
click at [128, 395] on span "[EMAIL_ADDRESS][DOMAIN_NAME]" at bounding box center [117, 399] width 98 height 8
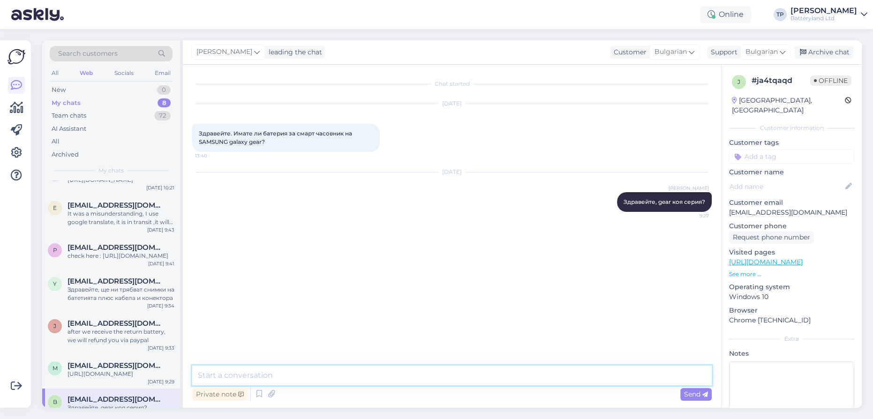
click at [308, 381] on textarea at bounding box center [452, 376] width 520 height 20
click at [360, 378] on textarea at bounding box center [452, 376] width 520 height 20
type textarea "г"
type textarea "galaxy Gear, gear s2, gear s3, gear s4, gear fit 2 pro, коя серия е"
type input "ч"
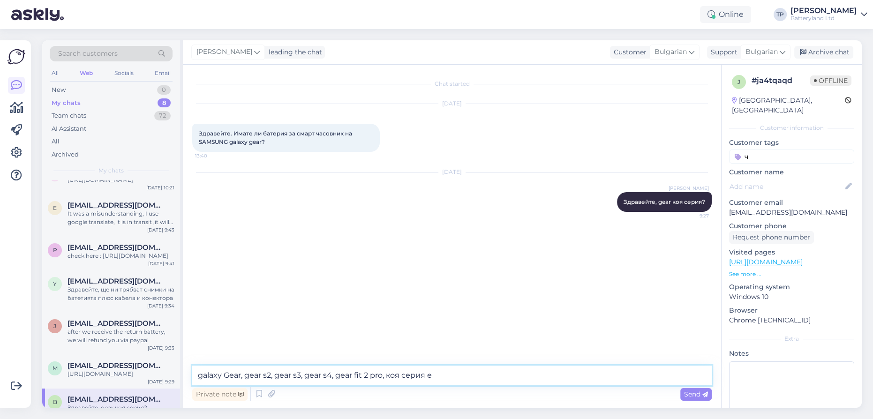
click at [451, 376] on textarea "galaxy Gear, gear s2, gear s3, gear s4, gear fit 2 pro, коя серия е" at bounding box center [452, 376] width 520 height 20
type textarea "galaxy Gear, gear s2, gear s3, gear s4, gear fit 2 pro, коя серия е часовника?"
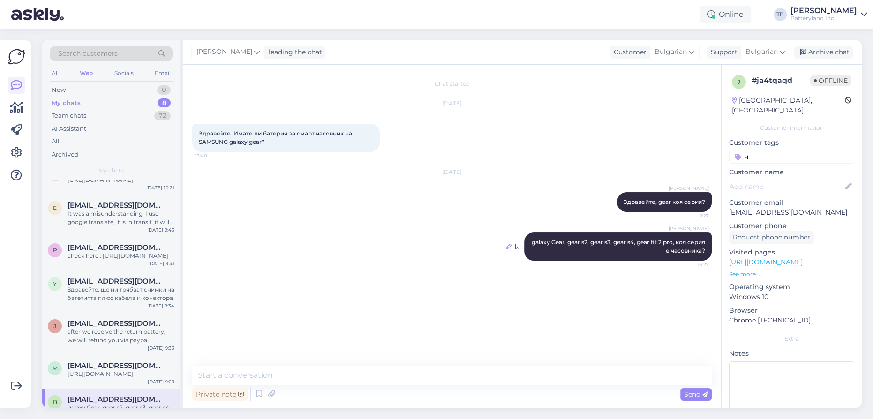
click at [508, 246] on icon at bounding box center [509, 247] width 6 height 6
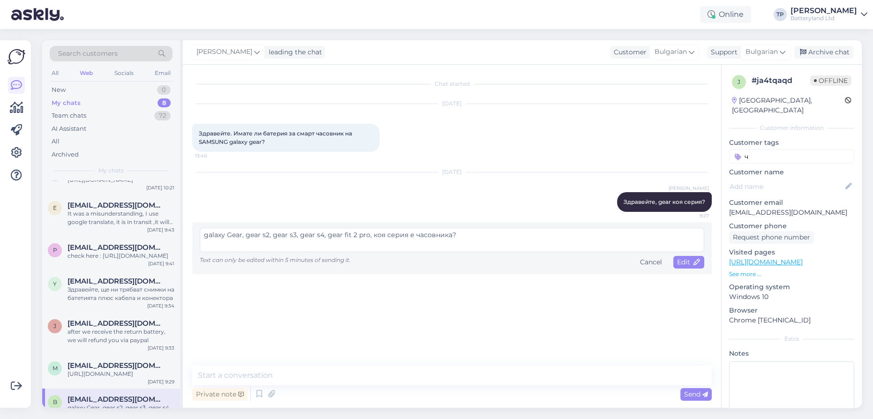
click at [241, 235] on textarea "galaxy Gear, gear s2, gear s3, gear s4, gear fit 2 pro, коя серия е часовника?" at bounding box center [452, 240] width 505 height 24
click at [246, 233] on textarea "galaxy Gear/Ж700/, gear s2, gear s3, gear s4, gear fit 2 pro, коя серия е часов…" at bounding box center [452, 240] width 505 height 24
type textarea "galaxy Gear/V700/, gear s2, gear s3, gear s4, gear fit 2 pro, коя серия е часов…"
click at [692, 260] on span "Edit" at bounding box center [688, 262] width 23 height 8
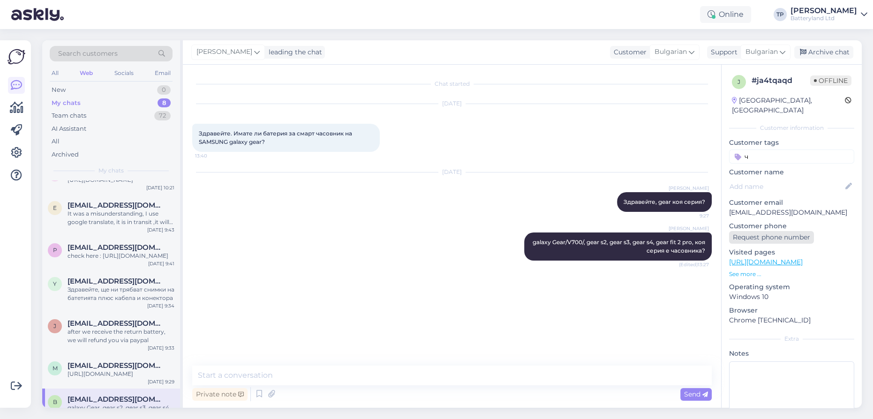
click at [774, 231] on div "Request phone number" at bounding box center [771, 237] width 85 height 13
